Goal: Task Accomplishment & Management: Manage account settings

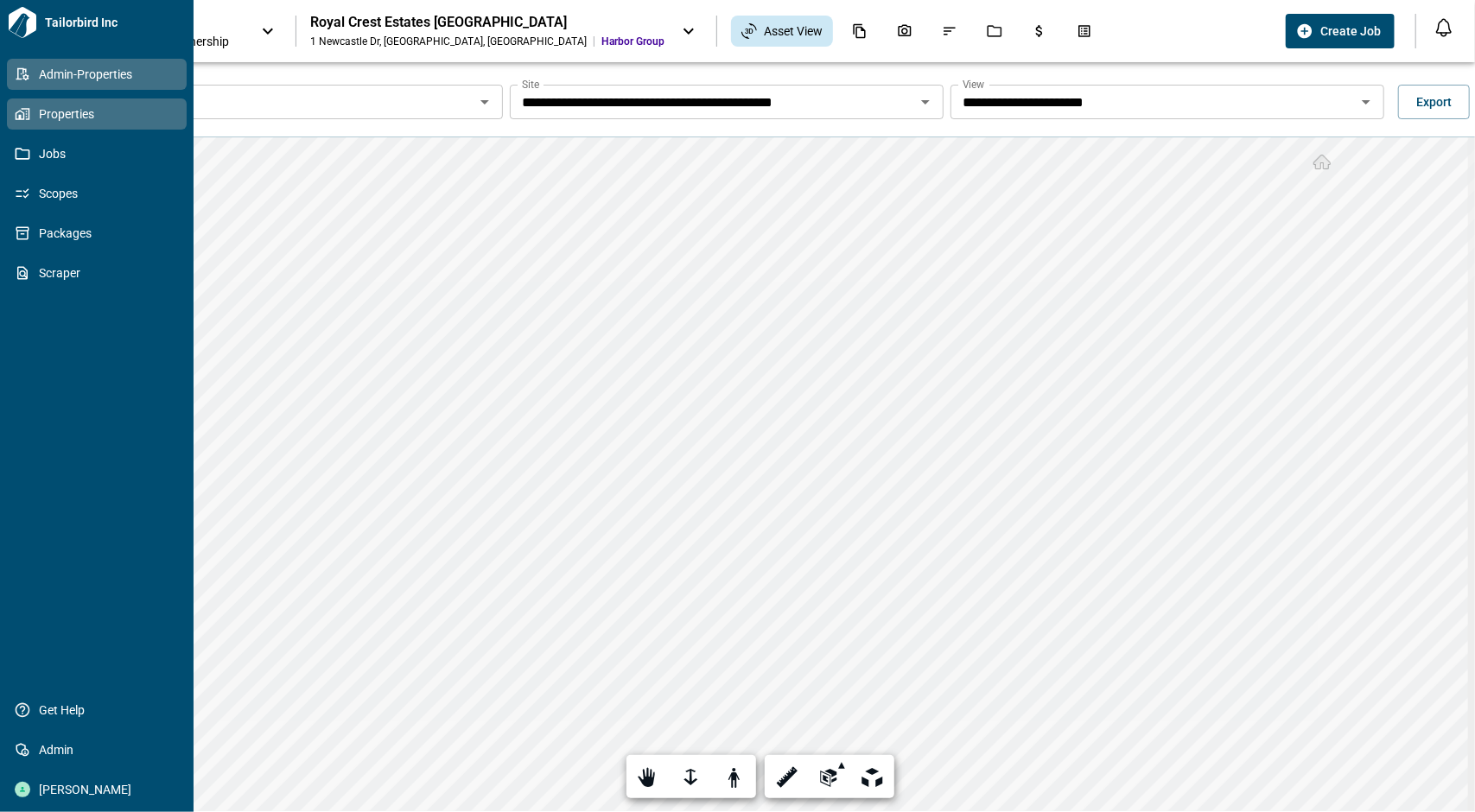
click at [13, 77] on link "Admin-Properties" at bounding box center [96, 74] width 180 height 31
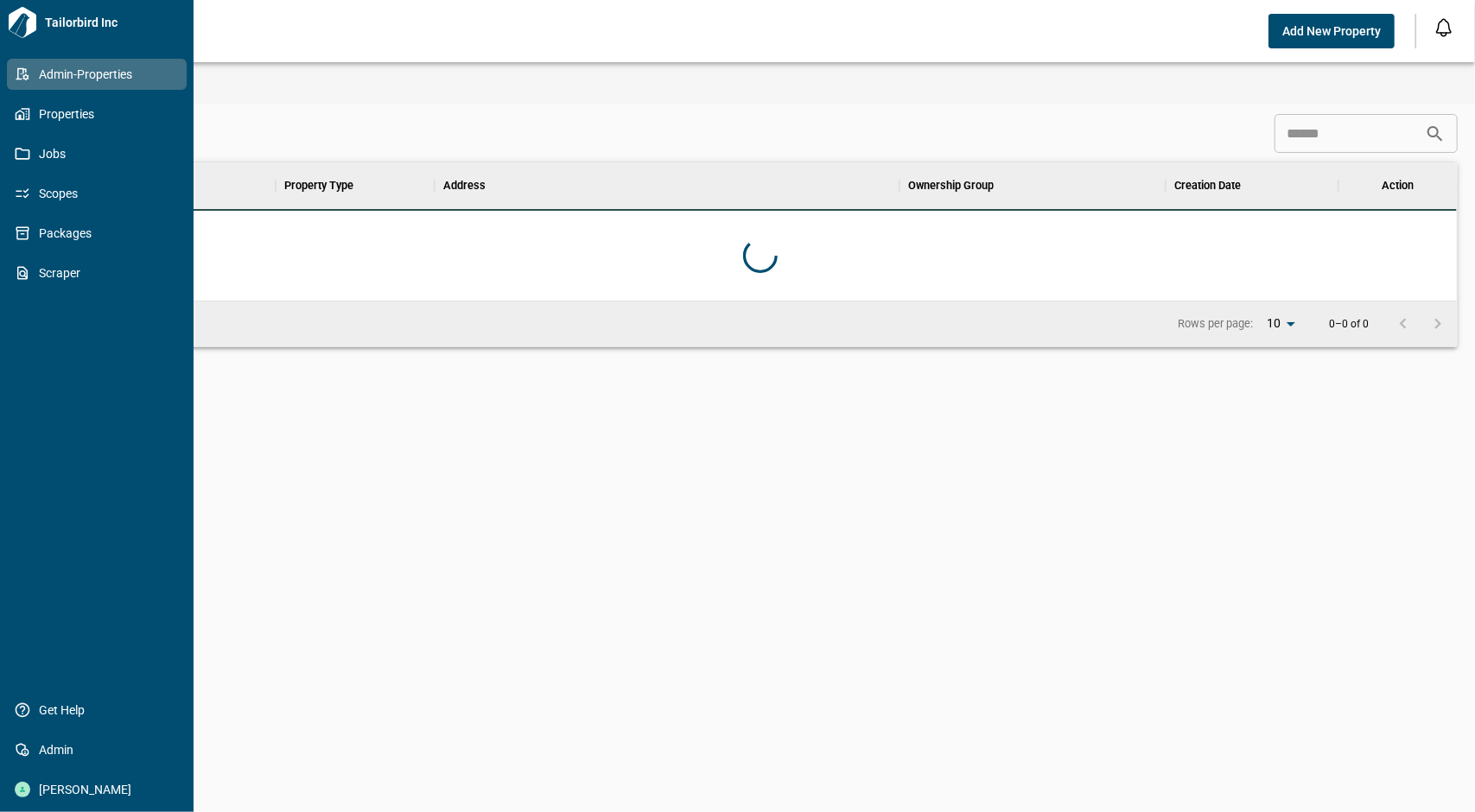
scroll to position [124, 1388]
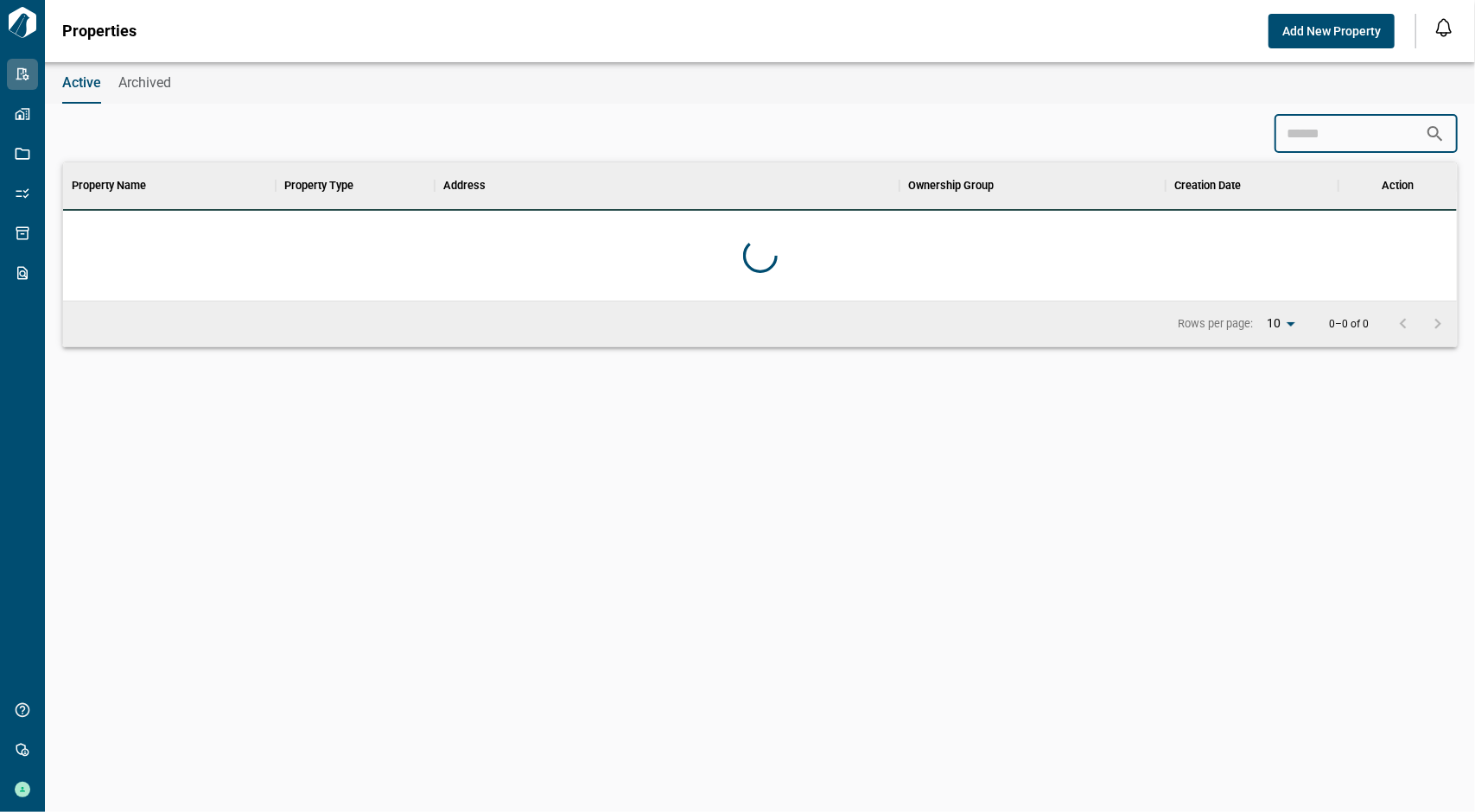
click at [1328, 137] on input at bounding box center [1350, 134] width 151 height 35
type input "*"
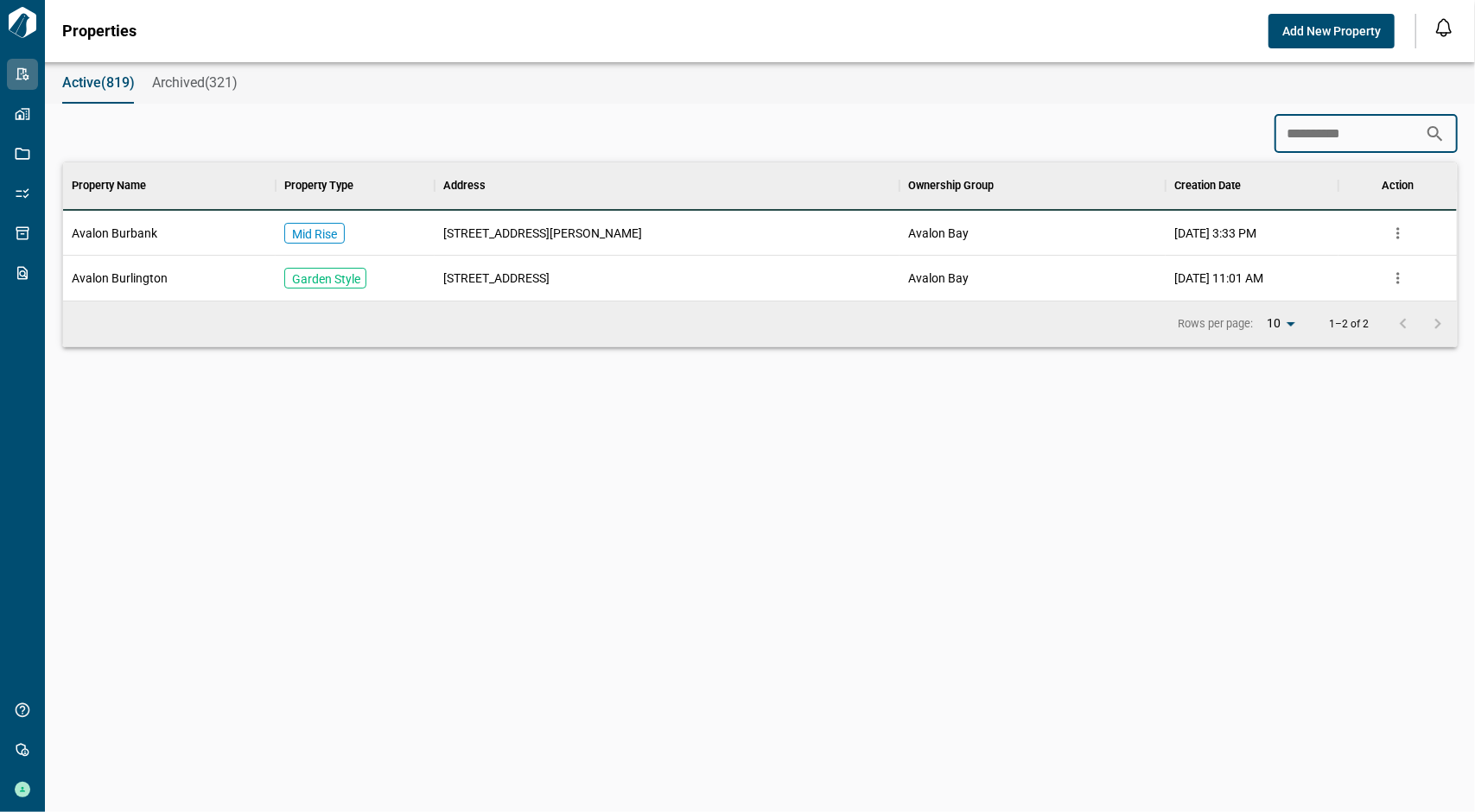
type input "**********"
click at [535, 239] on span "350 San Fernando Blvd" at bounding box center [542, 233] width 199 height 17
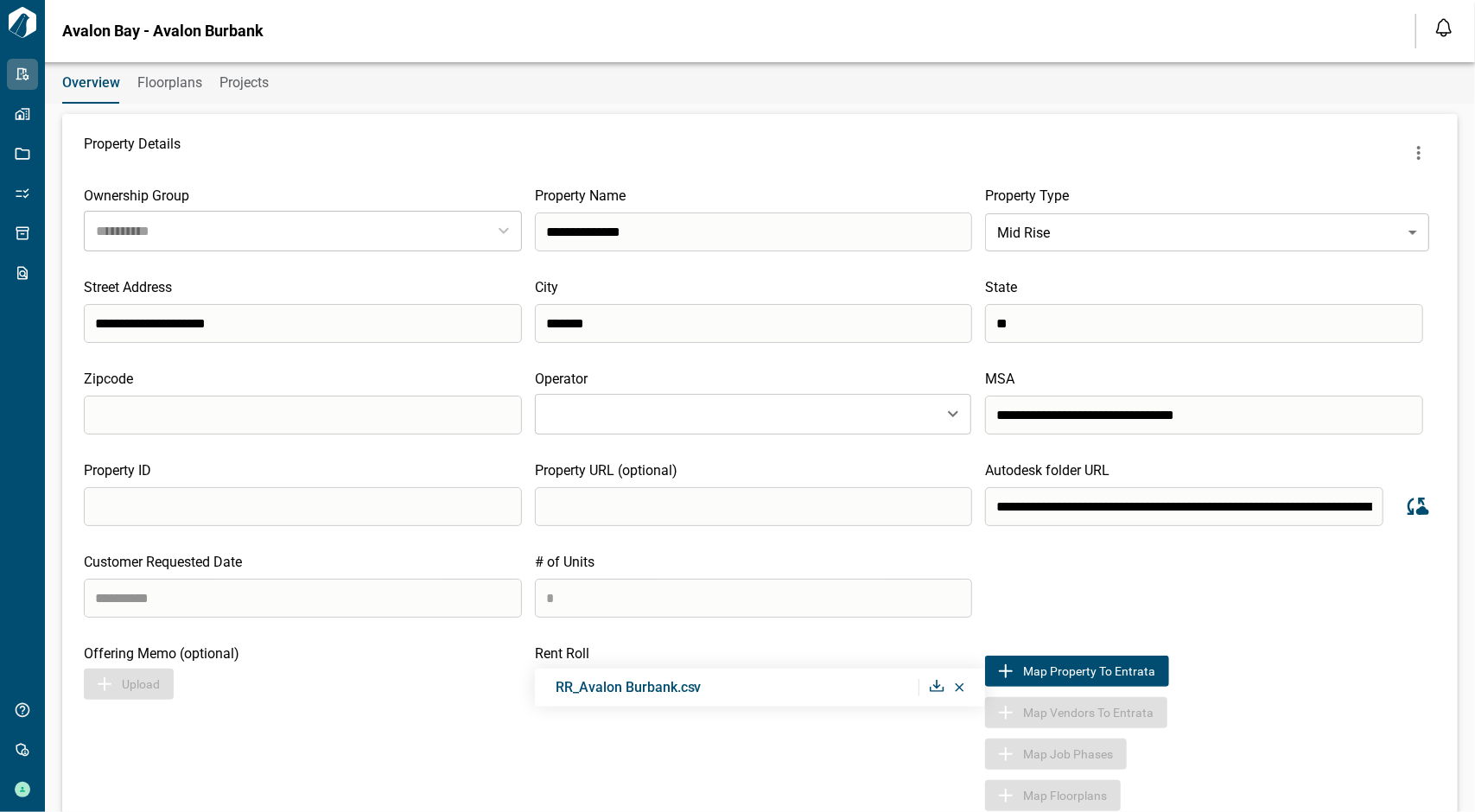
click at [158, 94] on button "Floorplans" at bounding box center [169, 83] width 65 height 42
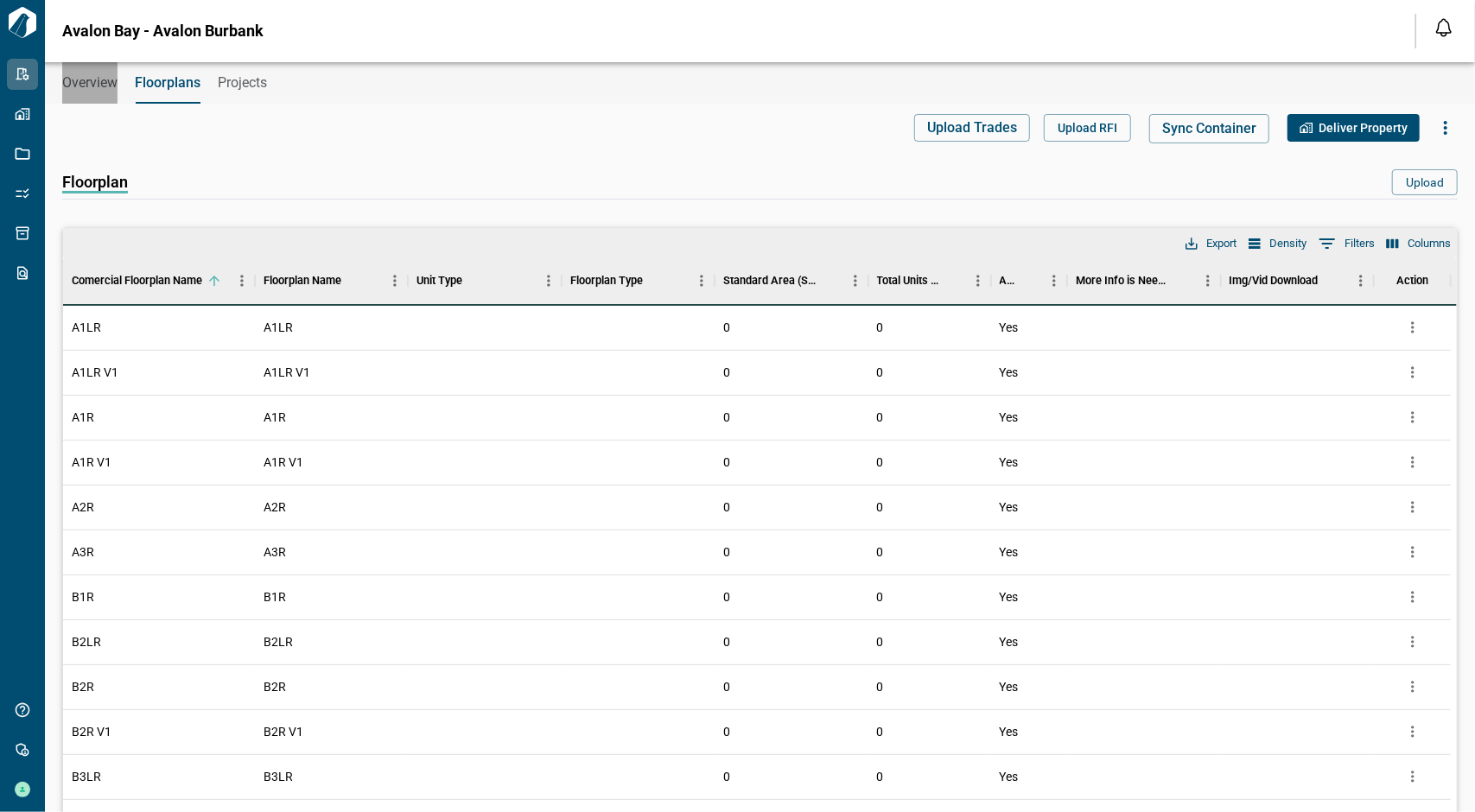
click at [109, 83] on span "Overview" at bounding box center [89, 83] width 55 height 17
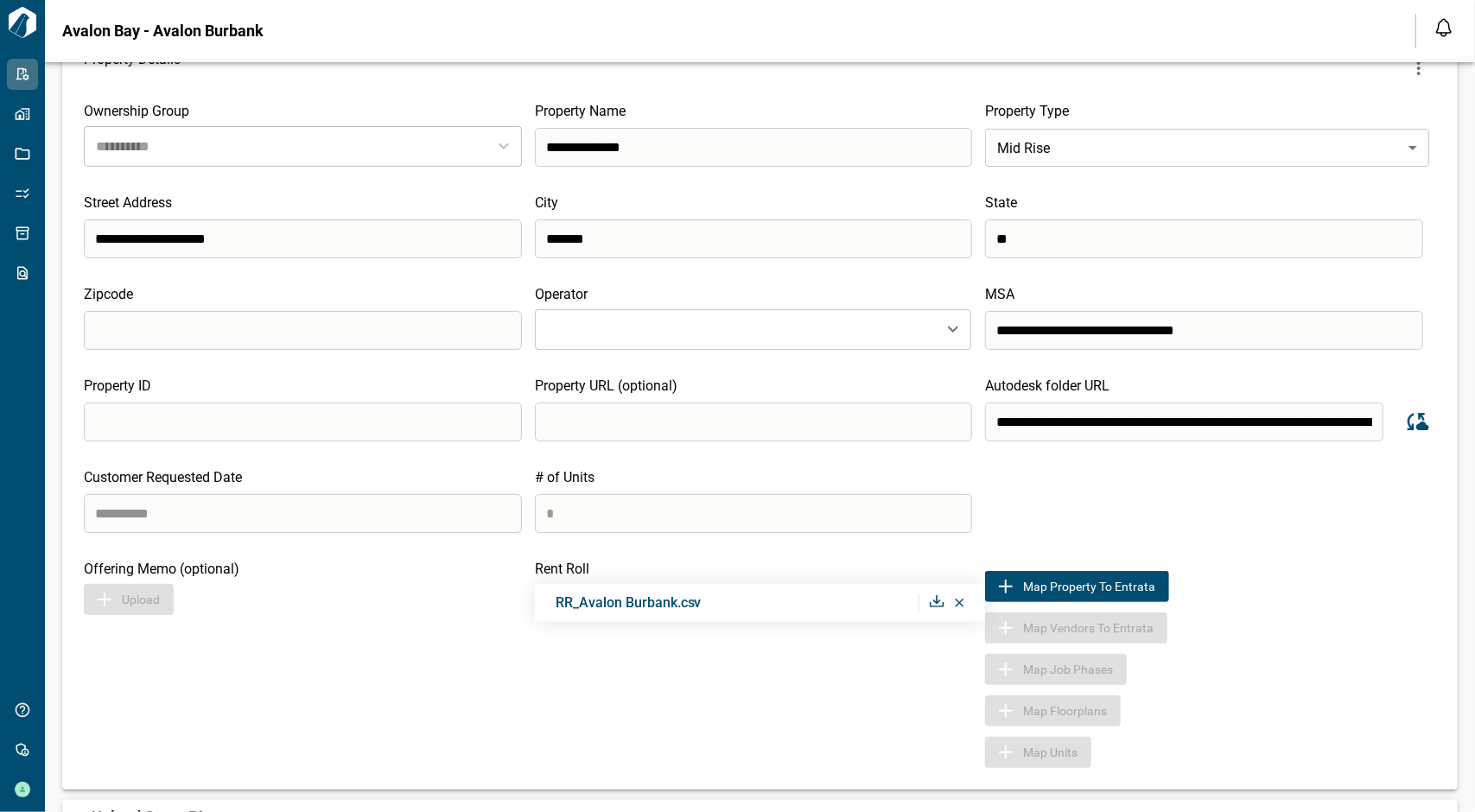
scroll to position [300, 0]
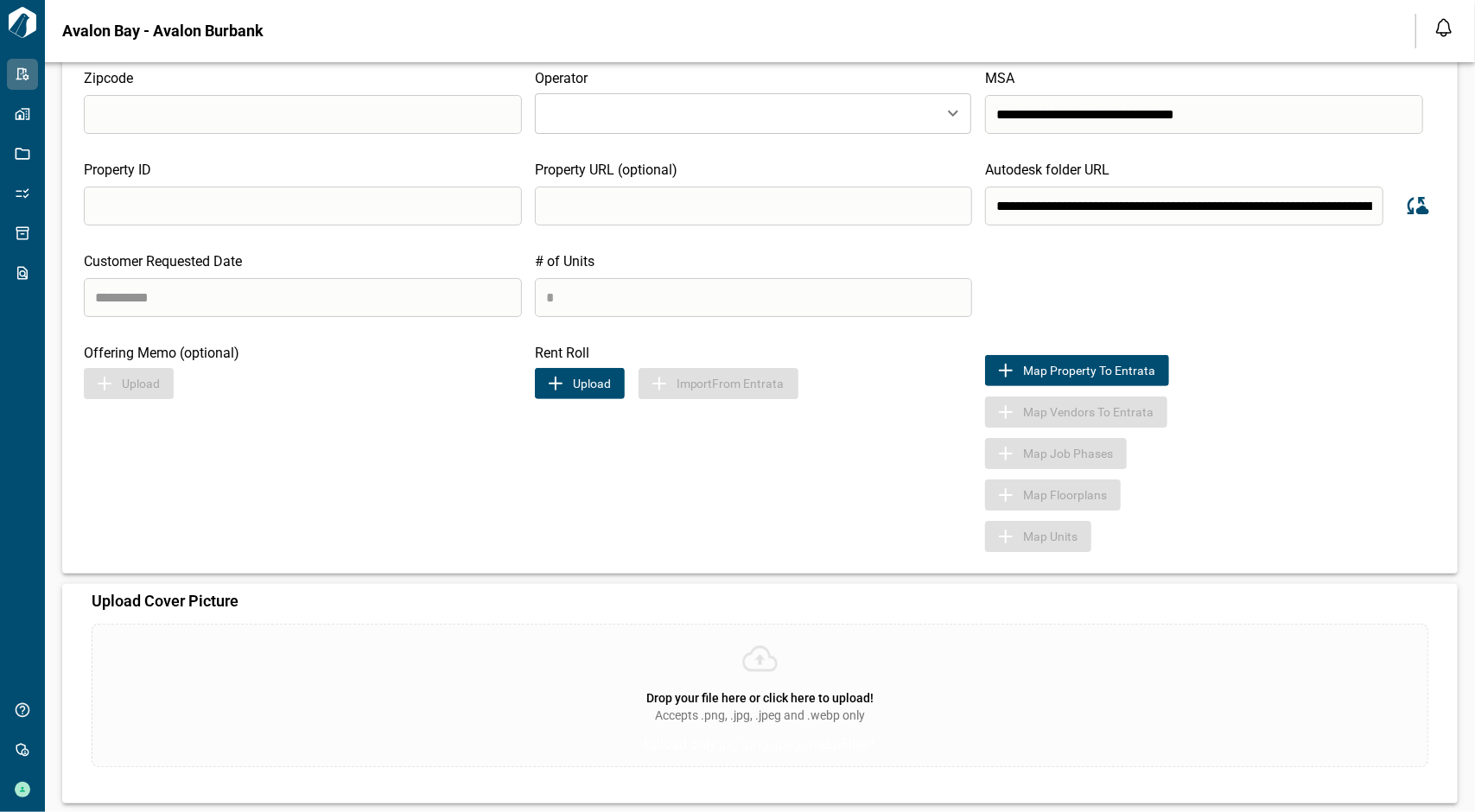
click at [758, 708] on span "Accepts .png, .jpg, .jpeg and .webp only" at bounding box center [760, 715] width 210 height 17
click at [0, 0] on input "Drop your file here or click here to upload! Accepts .png, .jpg, .jpeg and .web…" at bounding box center [0, 0] width 0 height 0
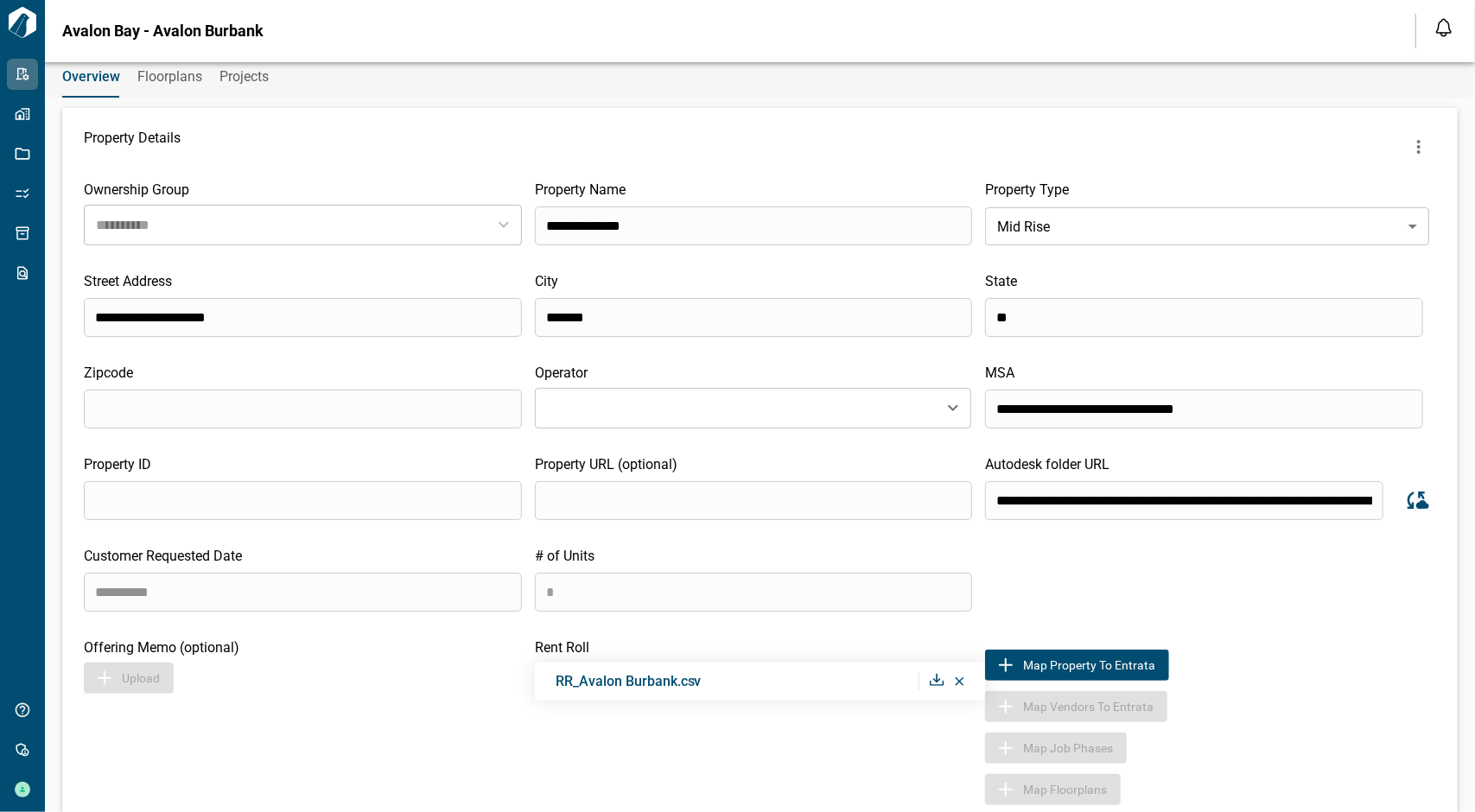
scroll to position [0, 0]
